Goal: Task Accomplishment & Management: Complete application form

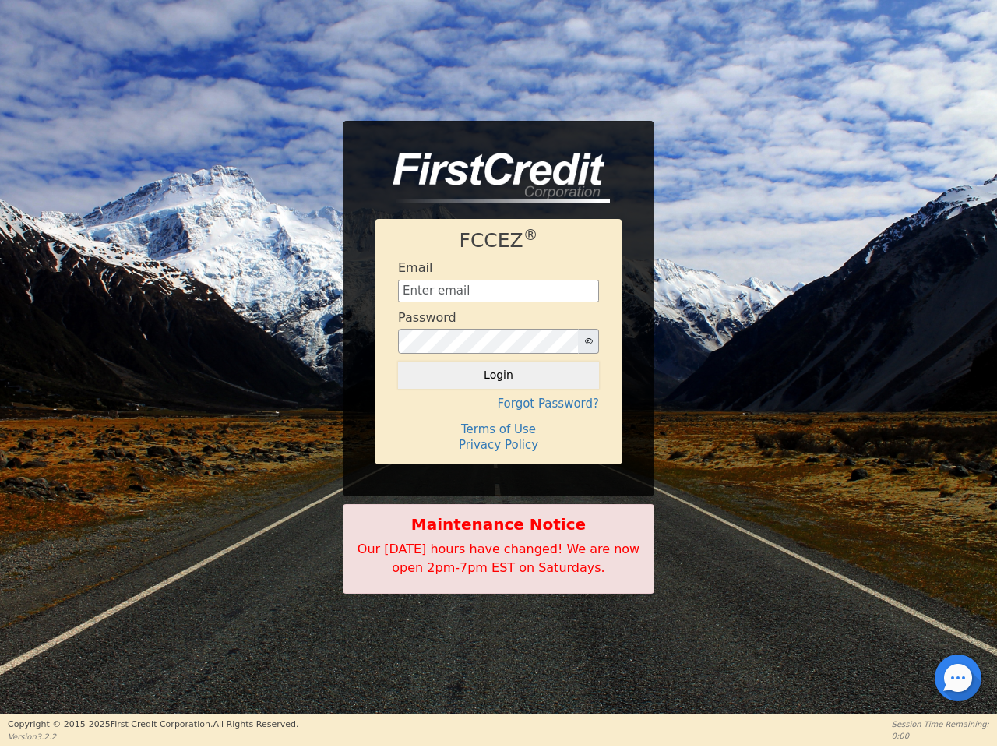
click at [588, 341] on icon "button" at bounding box center [589, 341] width 8 height 6
click at [499, 375] on button "Login" at bounding box center [498, 374] width 201 height 26
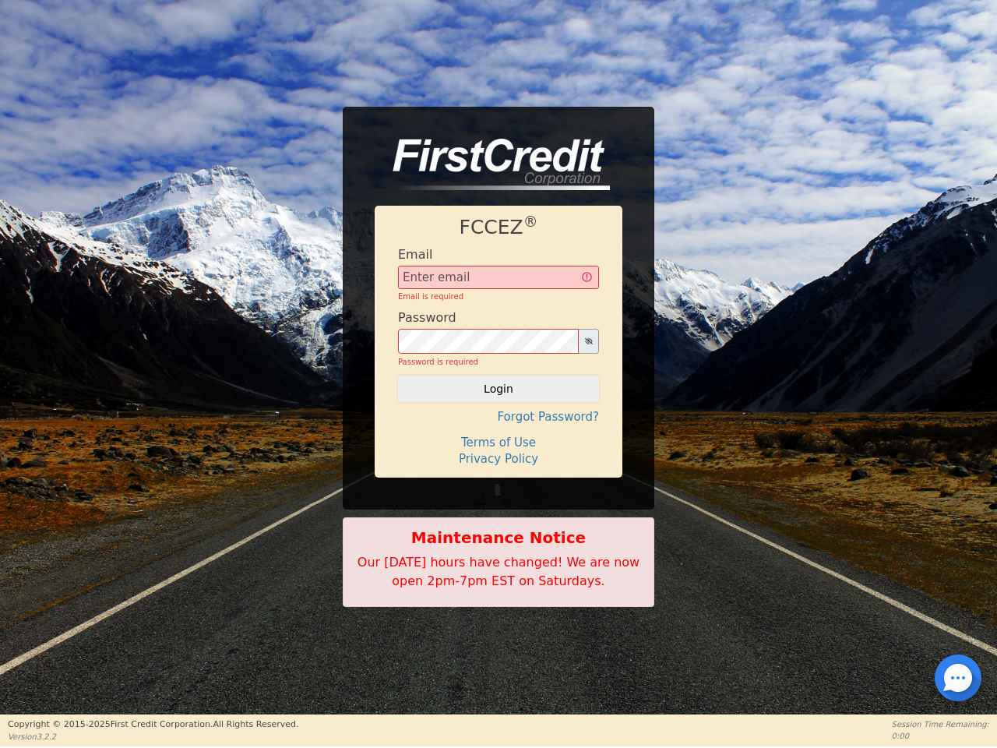
click at [499, 403] on div "FCCEZ ® Email Email is required Password Password is required Login Forgot Pass…" at bounding box center [499, 342] width 248 height 272
click at [499, 429] on div "FCCEZ ® Email Email is required Password Password is required Login Forgot Pass…" at bounding box center [499, 342] width 248 height 272
click at [499, 445] on h4 "Terms of Use" at bounding box center [498, 442] width 201 height 14
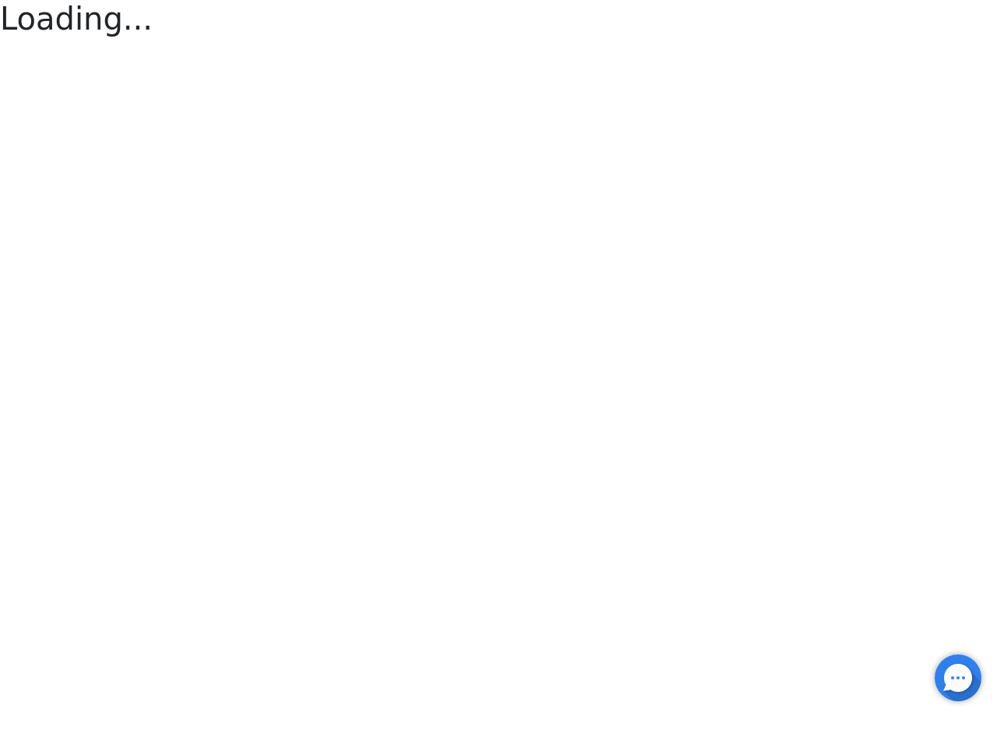
click at [958, 678] on div at bounding box center [958, 677] width 3 height 3
